Goal: Transaction & Acquisition: Purchase product/service

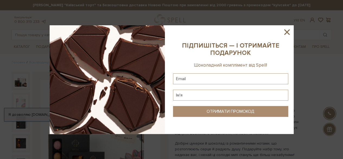
click at [289, 33] on icon at bounding box center [286, 31] width 5 height 5
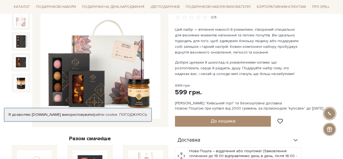
scroll to position [81, 0]
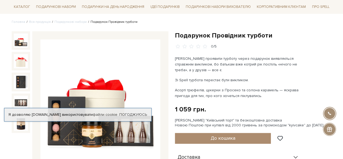
scroll to position [27, 0]
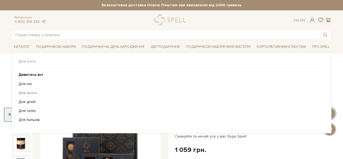
click at [28, 93] on link "Для нього" at bounding box center [169, 92] width 302 height 5
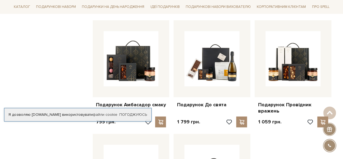
scroll to position [569, 0]
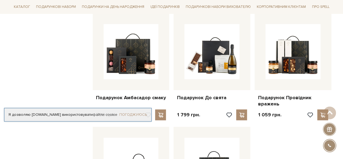
click at [134, 115] on link "Погоджуюсь" at bounding box center [133, 114] width 28 height 5
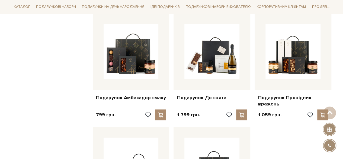
scroll to position [651, 0]
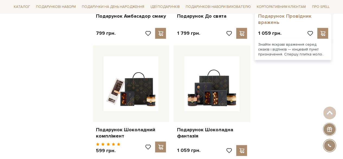
click at [267, 21] on link "Подарунок Провідник вражень" at bounding box center [293, 19] width 70 height 13
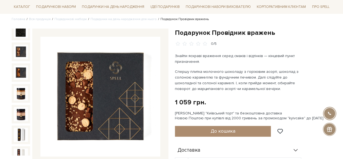
scroll to position [54, 0]
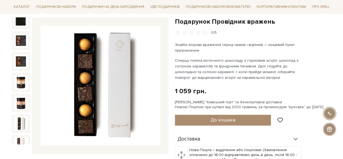
click at [19, 116] on img at bounding box center [21, 123] width 14 height 14
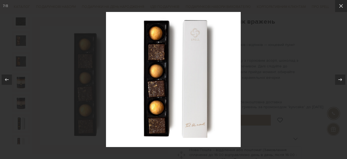
click at [271, 50] on div at bounding box center [173, 79] width 347 height 159
